Goal: Transaction & Acquisition: Purchase product/service

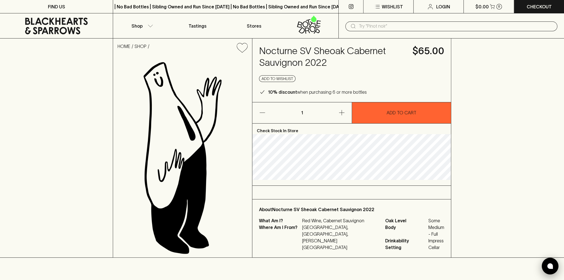
click at [546, 268] on div at bounding box center [550, 266] width 17 height 17
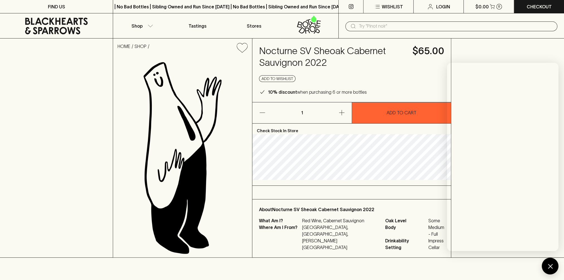
click at [87, 25] on icon at bounding box center [56, 26] width 105 height 17
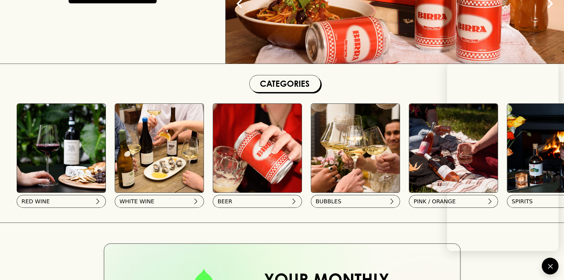
scroll to position [139, 0]
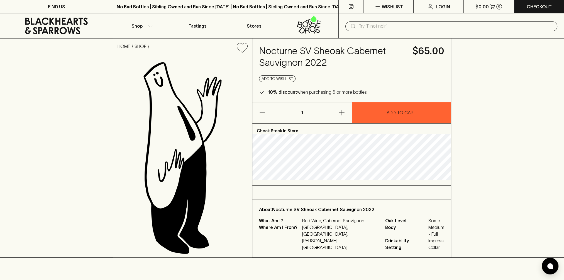
click at [543, 173] on div "HOME SHOP Nocturne SV Sheoak Cabernet Sauvignon 2022 $65.00 Add to wishlist 10%…" at bounding box center [282, 147] width 564 height 219
click at [546, 268] on div at bounding box center [550, 266] width 17 height 17
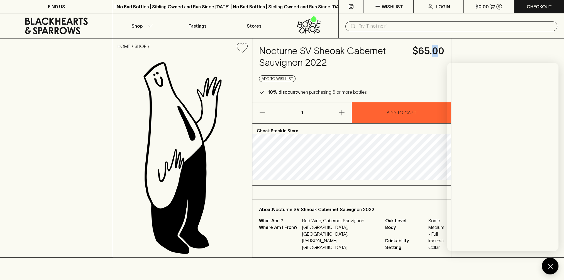
click at [436, 55] on div "Nocturne SV Sheoak Cabernet Sauvignon 2022 $65.00 Add to wishlist 10% discount …" at bounding box center [352, 70] width 199 height 64
click at [477, 48] on div "HOME SHOP Nocturne SV Sheoak Cabernet Sauvignon 2022 $65.00 Add to wishlist 10%…" at bounding box center [282, 147] width 564 height 219
click at [477, 47] on div "HOME SHOP Nocturne SV Sheoak Cabernet Sauvignon 2022 $65.00 Add to wishlist 10%…" at bounding box center [282, 147] width 564 height 219
click at [492, 267] on div at bounding box center [282, 264] width 564 height 12
click at [546, 267] on div at bounding box center [550, 266] width 17 height 17
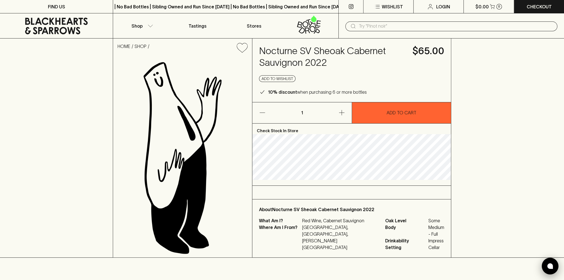
click at [549, 266] on img at bounding box center [551, 266] width 6 height 6
click at [549, 263] on div at bounding box center [550, 266] width 17 height 17
